Goal: Task Accomplishment & Management: Manage account settings

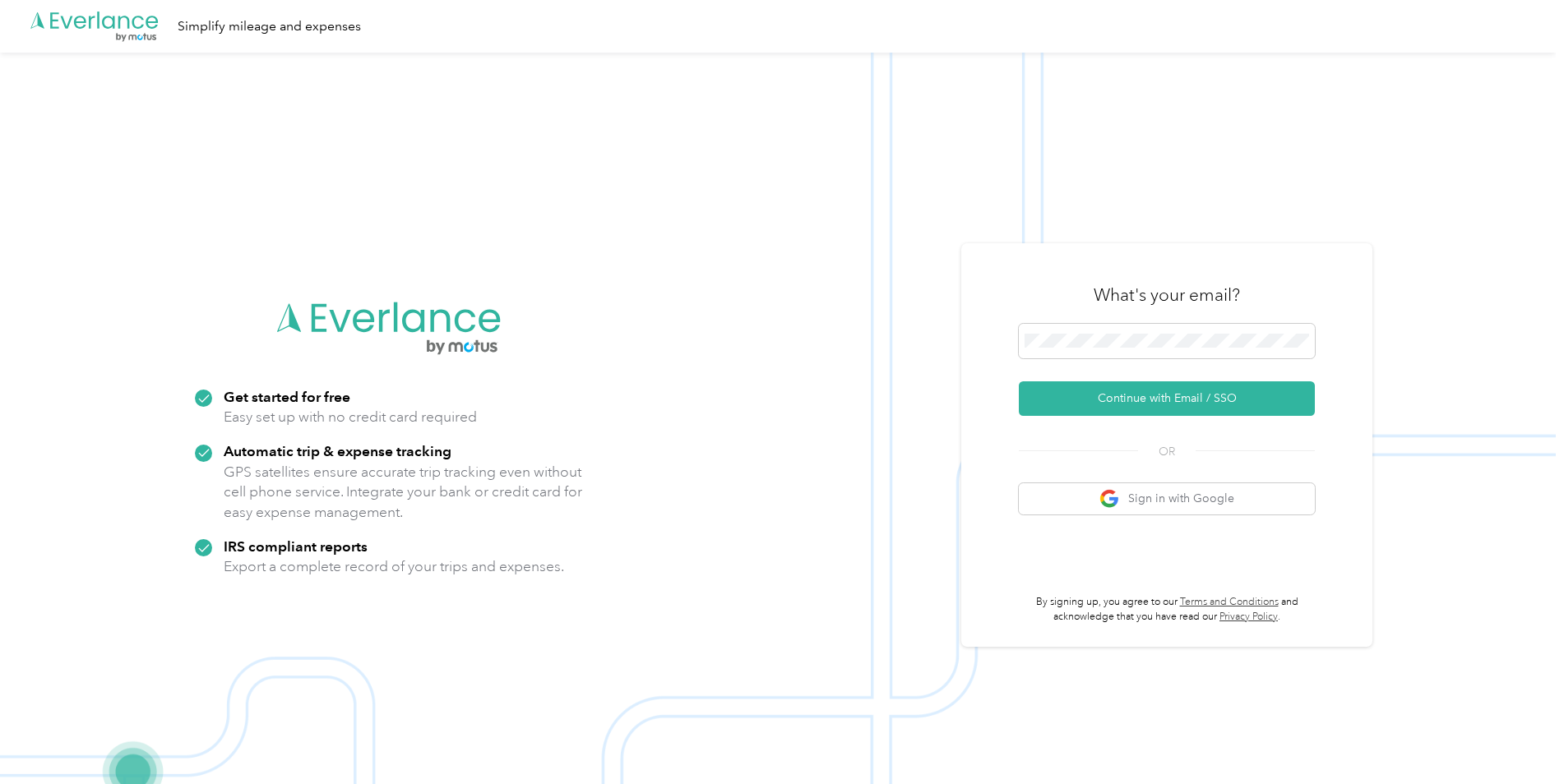
click at [1036, 192] on img at bounding box center [778, 444] width 1556 height 784
click at [1036, 408] on button "Continue with Email / SSO" at bounding box center [1166, 398] width 296 height 34
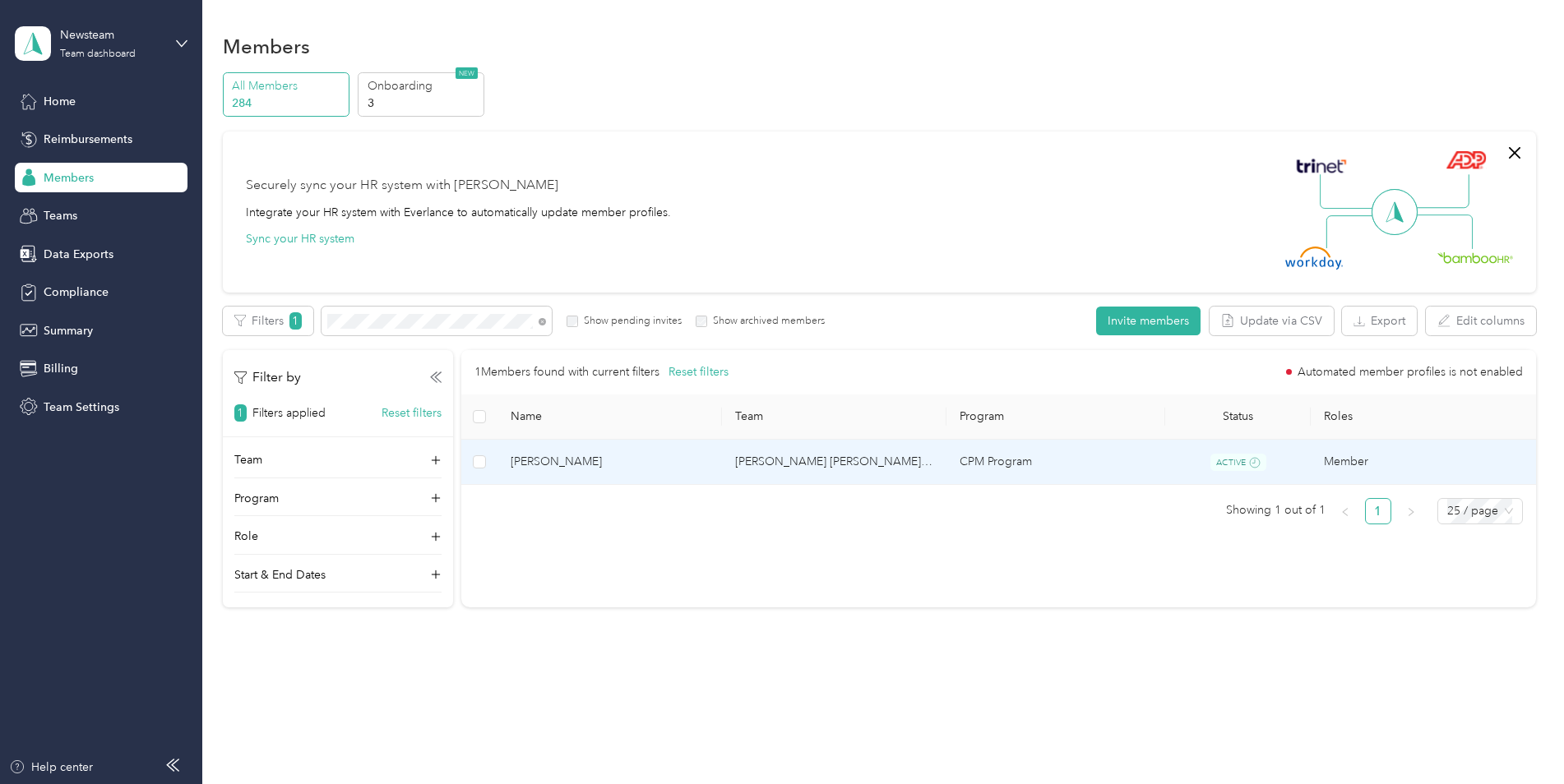
click at [524, 459] on span "[PERSON_NAME]" at bounding box center [609, 462] width 198 height 18
